Goal: Communication & Community: Answer question/provide support

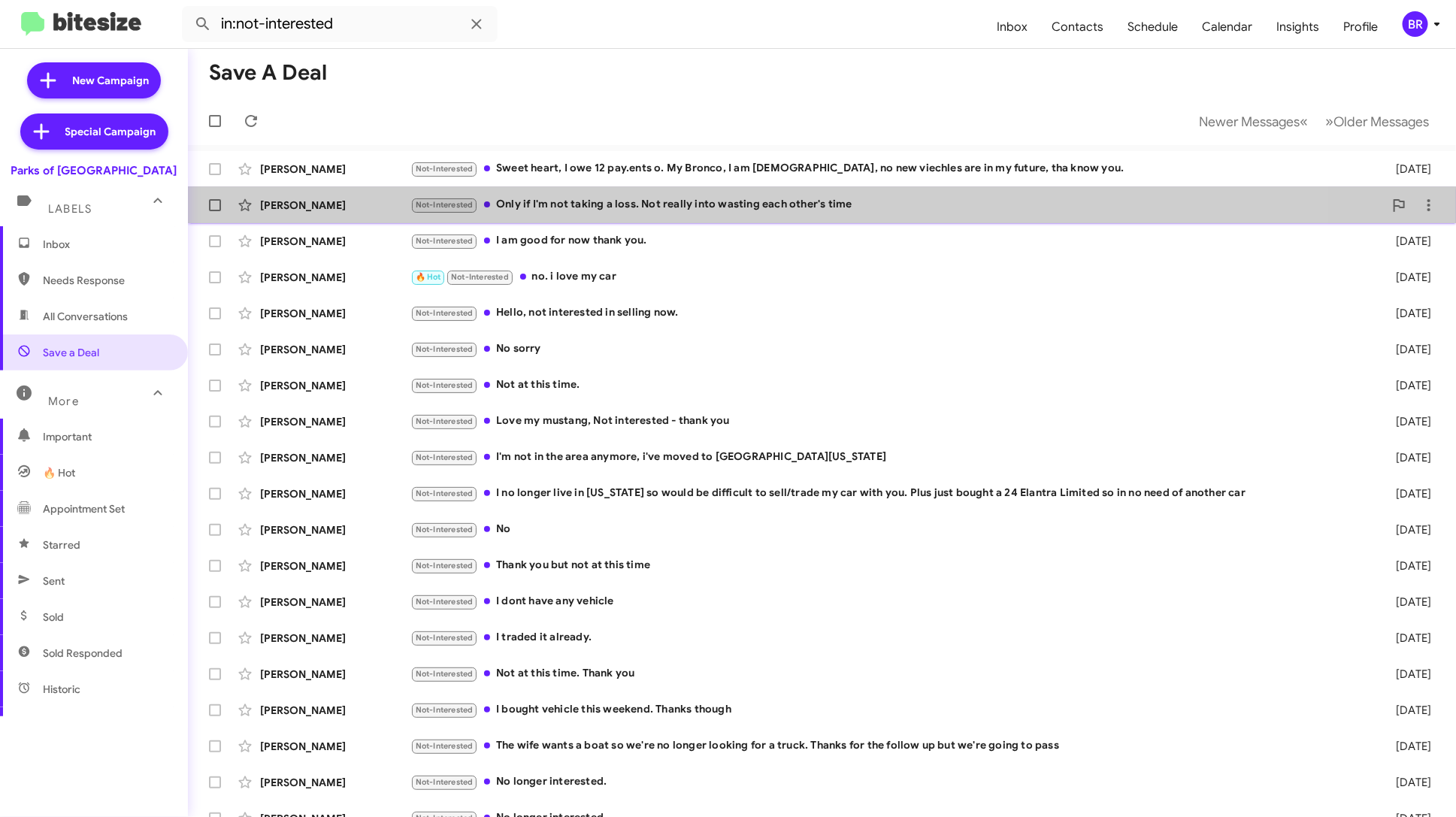
click at [724, 200] on div "Not-Interested Only if I'm not taking a loss. Not really into wasting each othe…" at bounding box center [897, 205] width 974 height 18
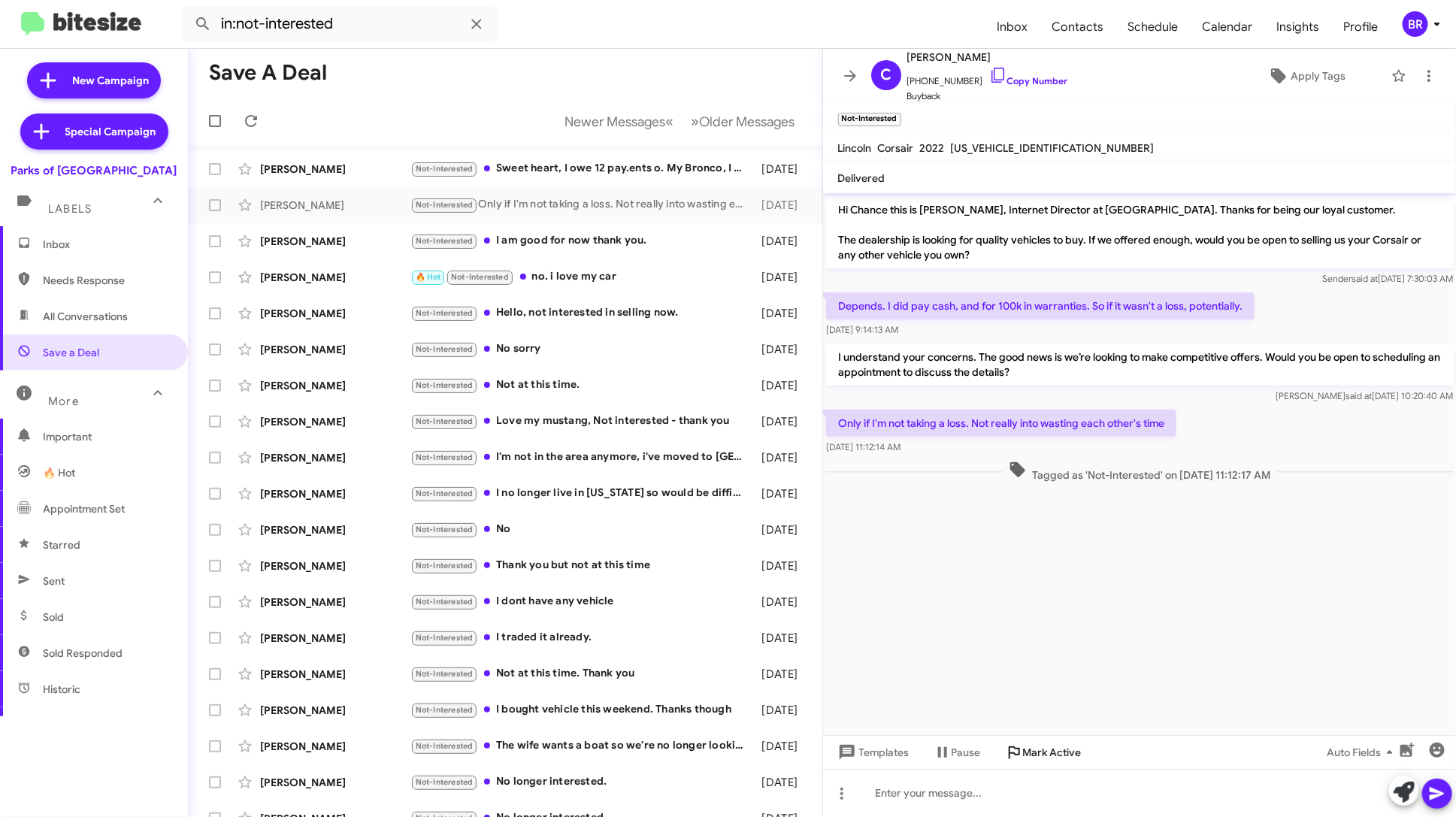
click at [1067, 759] on span "Mark Active" at bounding box center [1052, 752] width 58 height 27
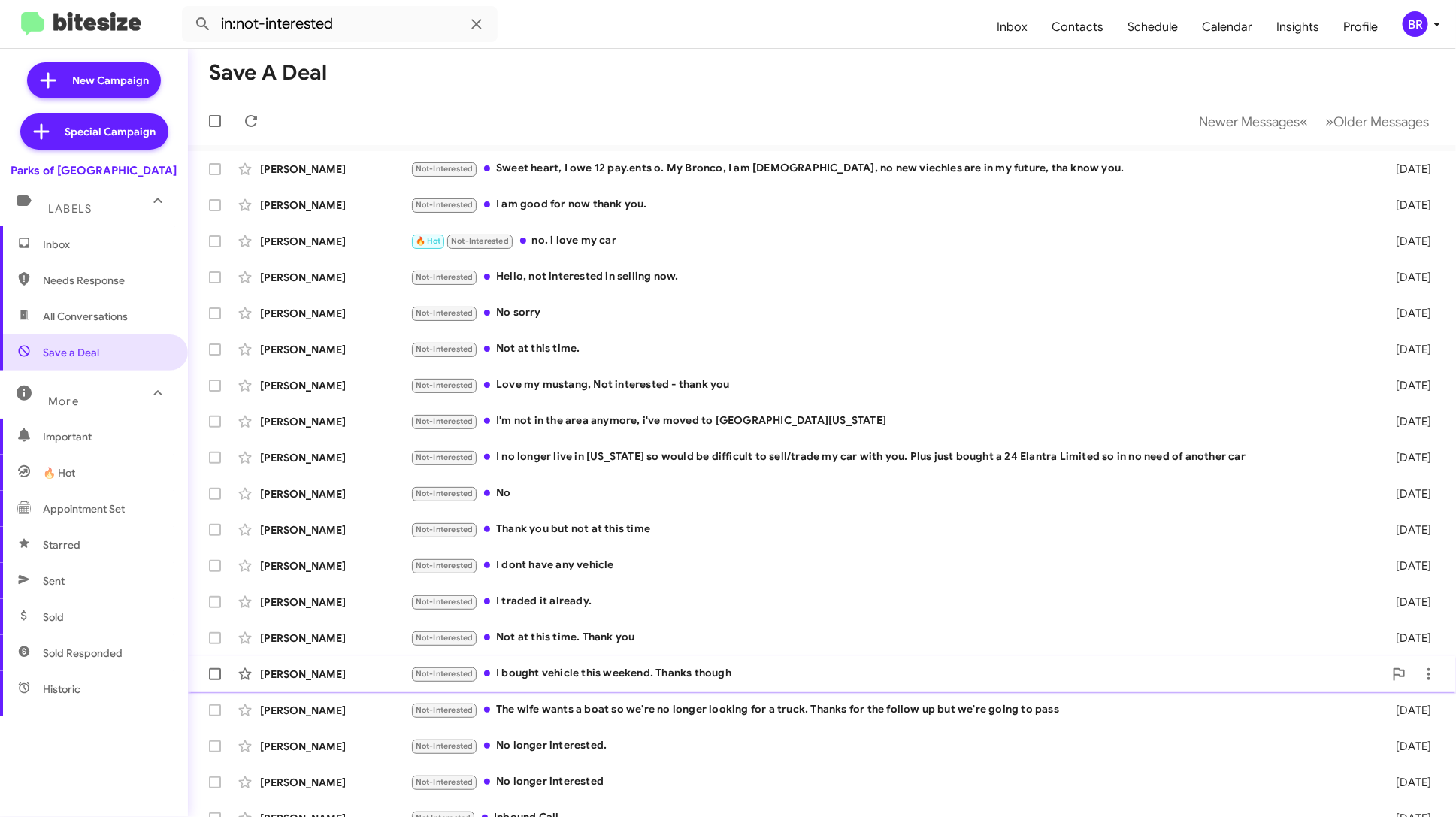
scroll to position [18, 0]
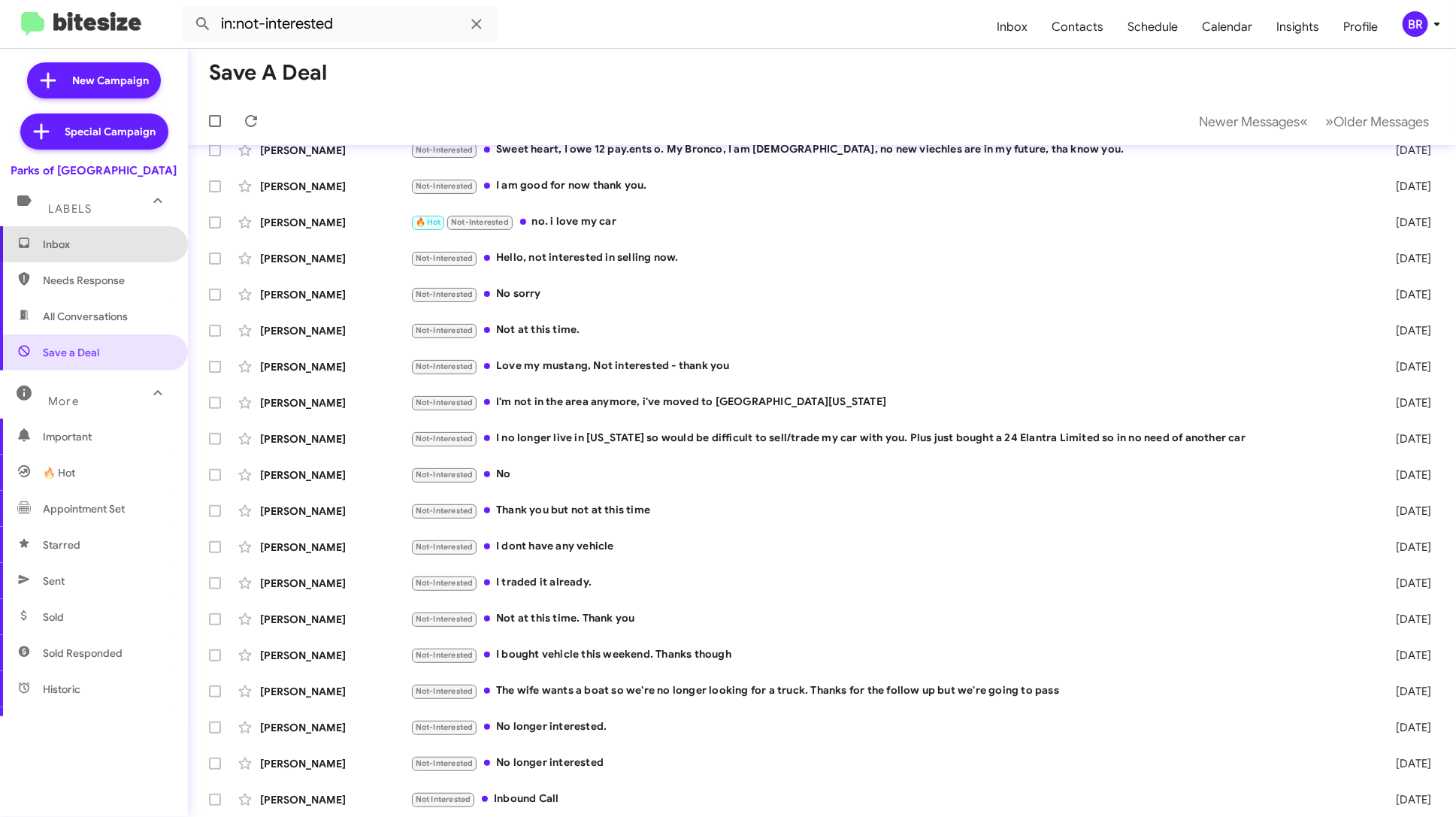
click at [98, 237] on span "Inbox" at bounding box center [107, 244] width 127 height 15
